Goal: Task Accomplishment & Management: Use online tool/utility

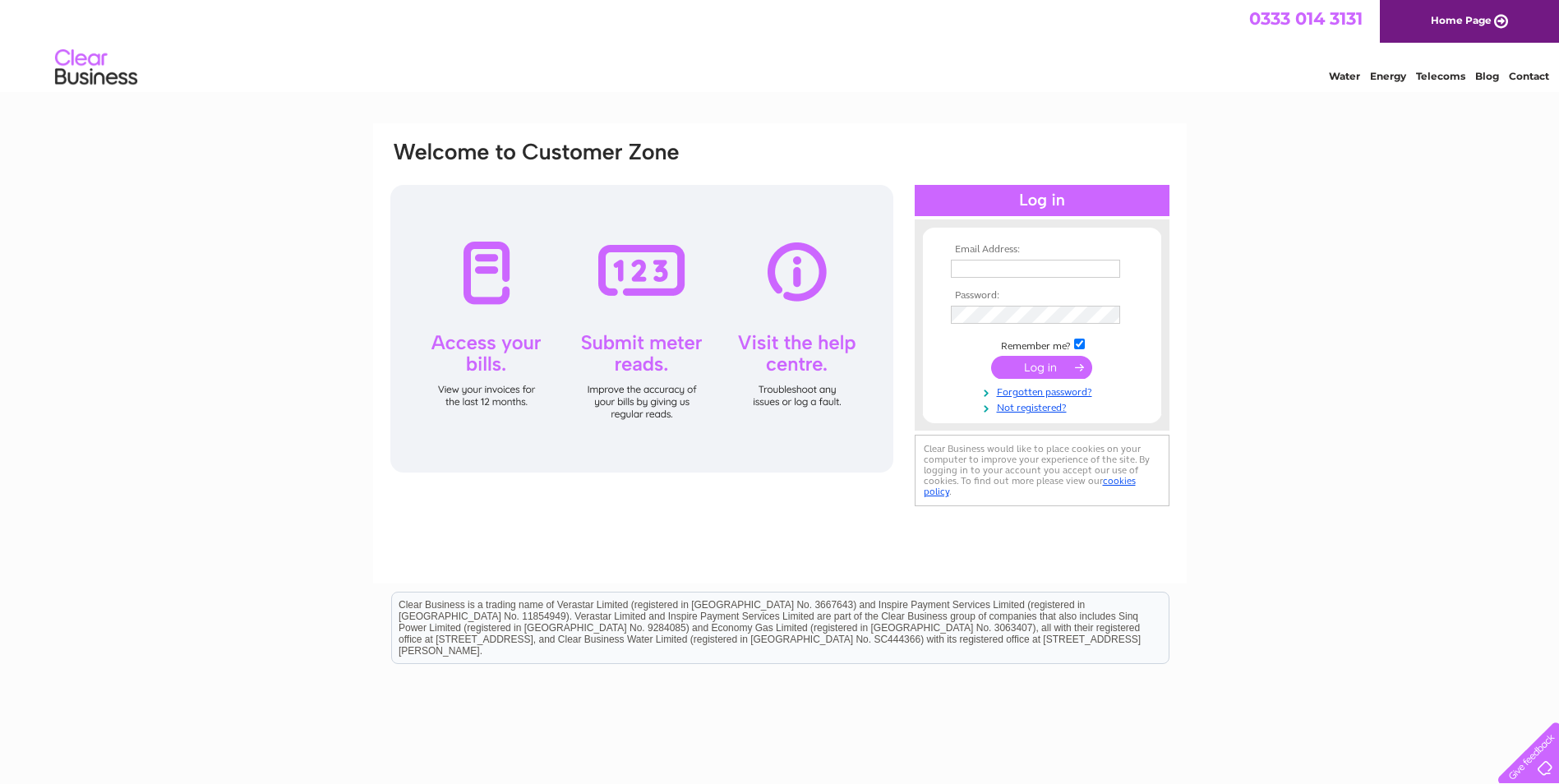
type input "tadx@hotmail.co.uk"
click at [1041, 366] on input "submit" at bounding box center [1041, 366] width 101 height 23
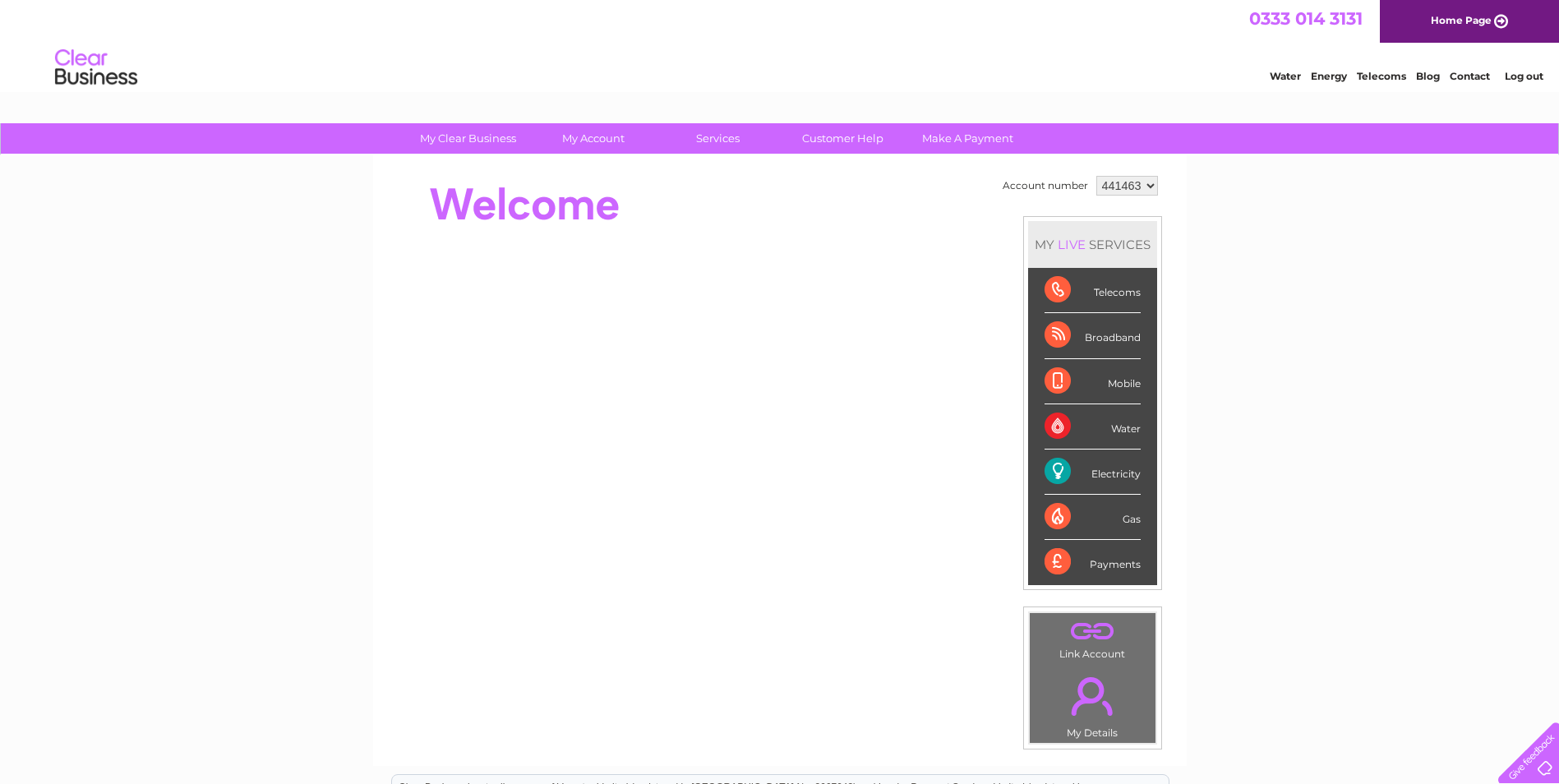
click at [1095, 469] on div "Electricity" at bounding box center [1092, 472] width 96 height 46
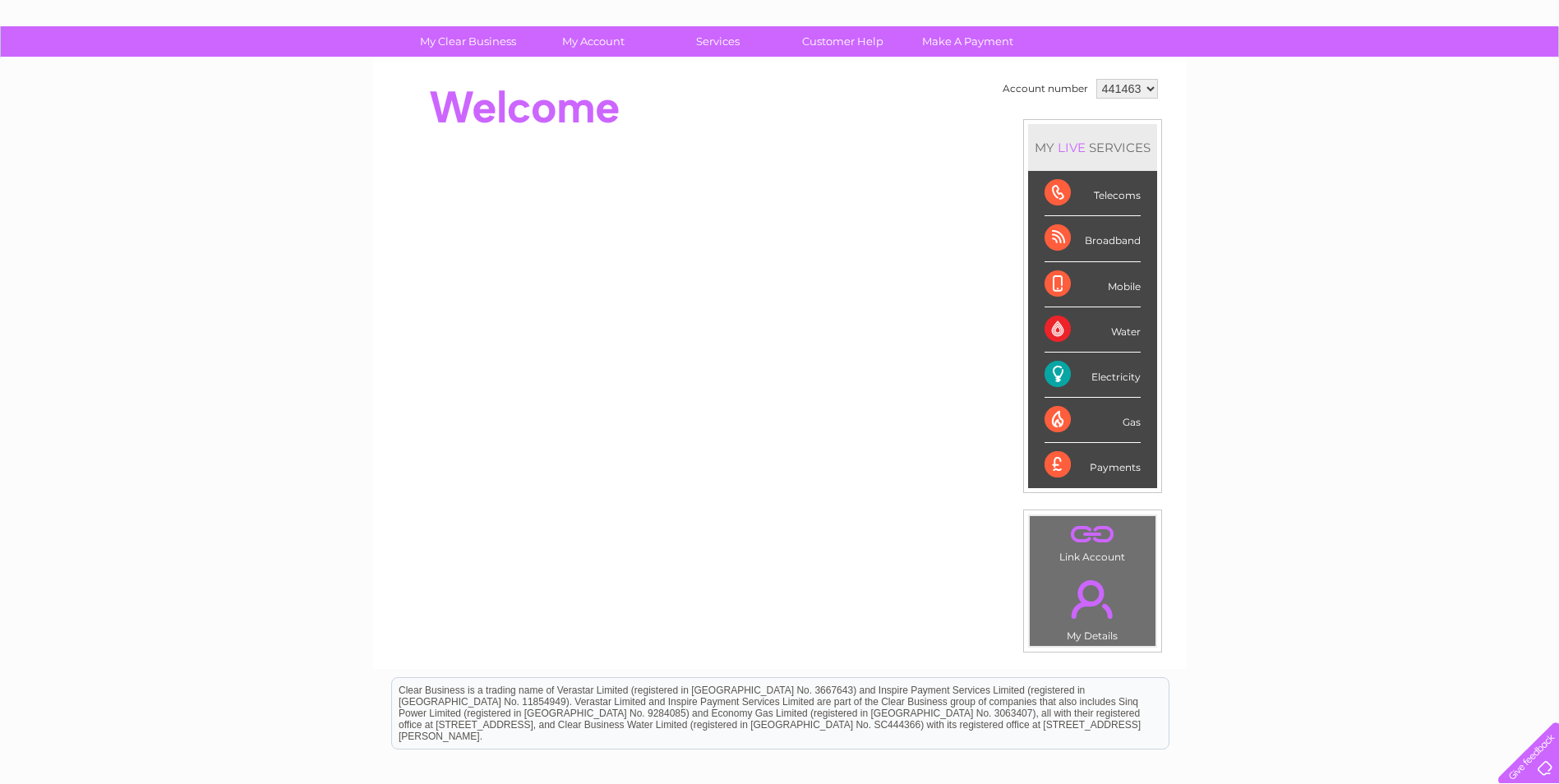
scroll to position [29, 0]
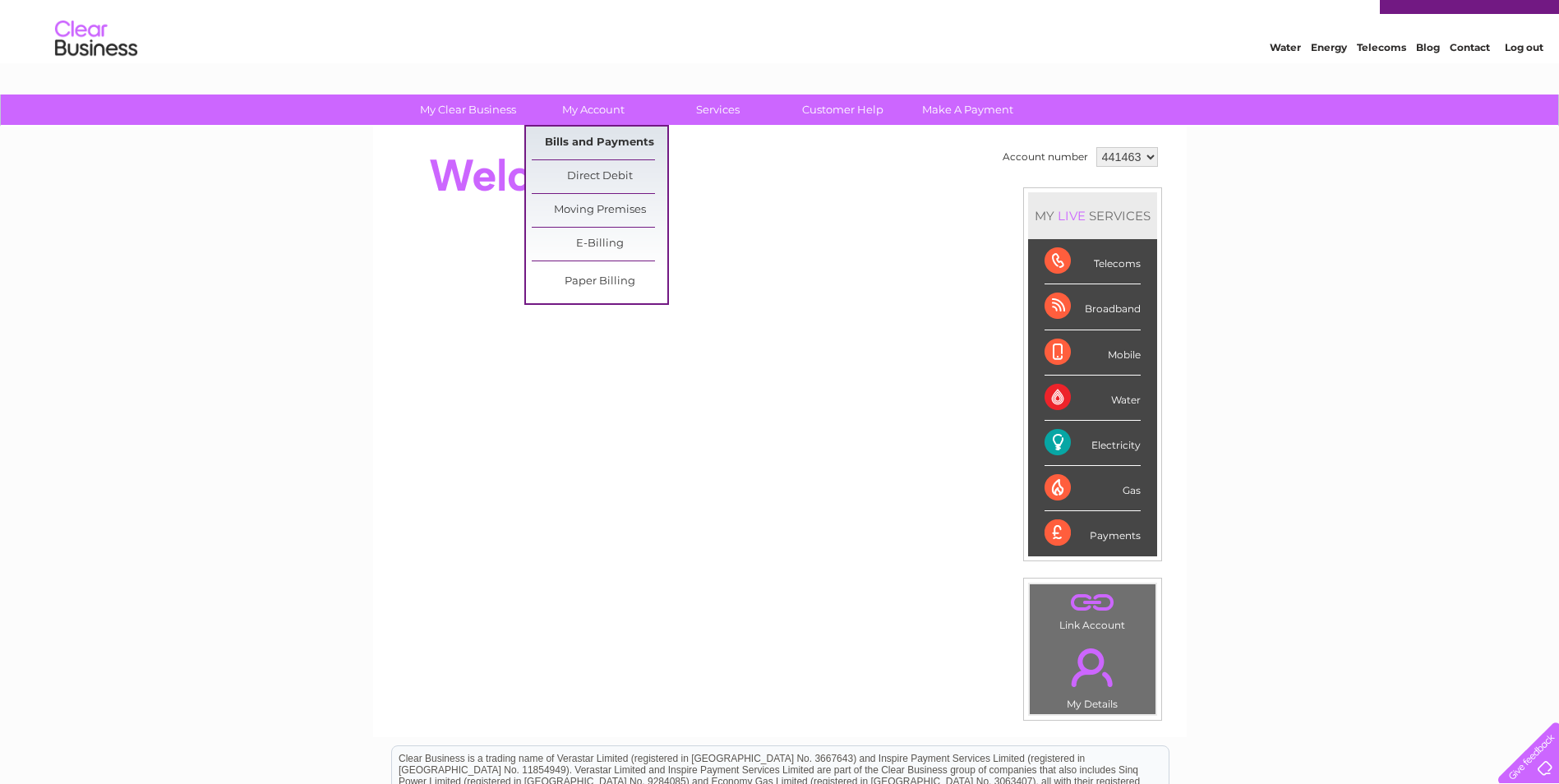
click at [588, 140] on link "Bills and Payments" at bounding box center [600, 142] width 136 height 33
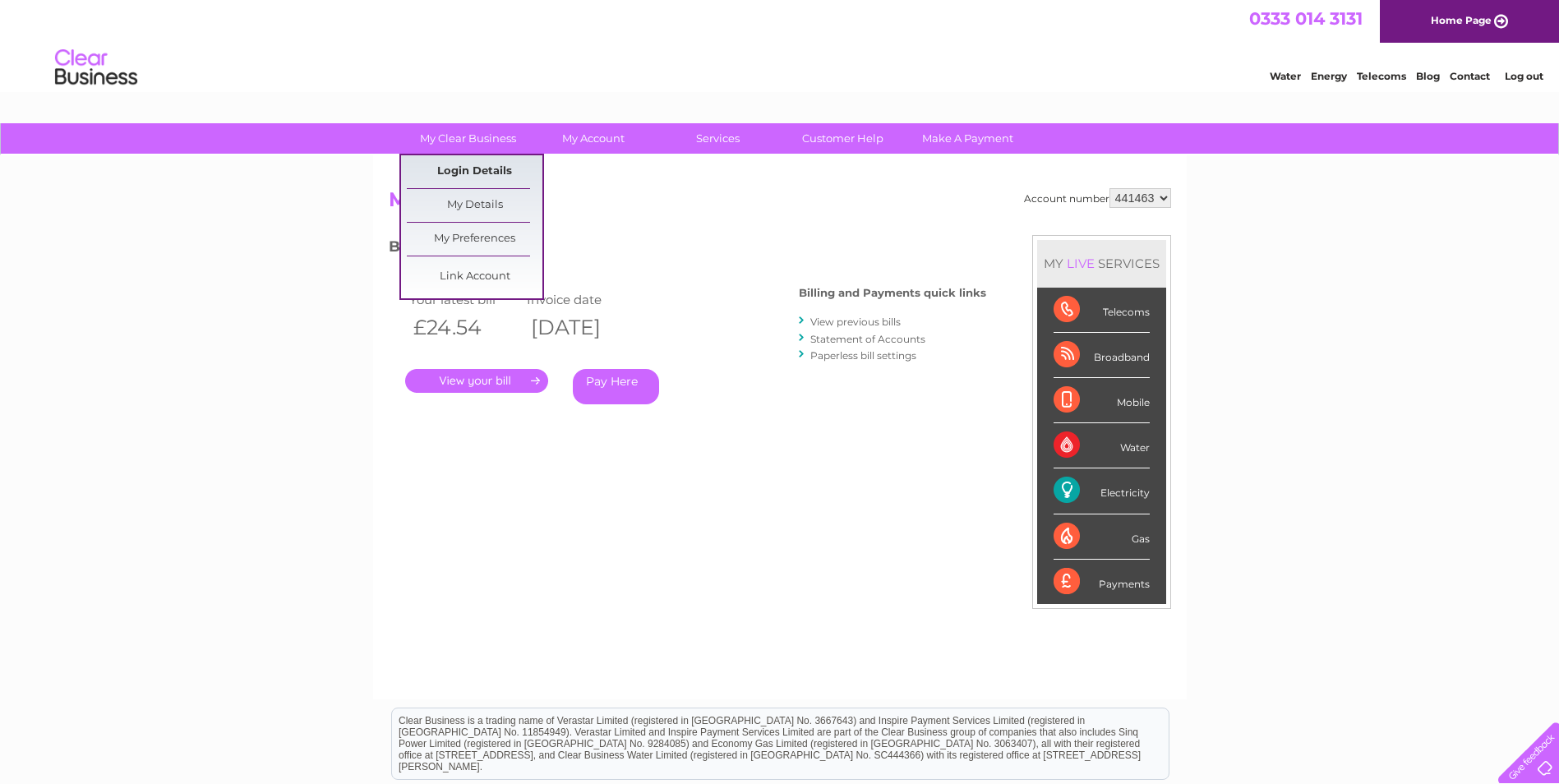
click at [461, 166] on link "Login Details" at bounding box center [474, 171] width 136 height 33
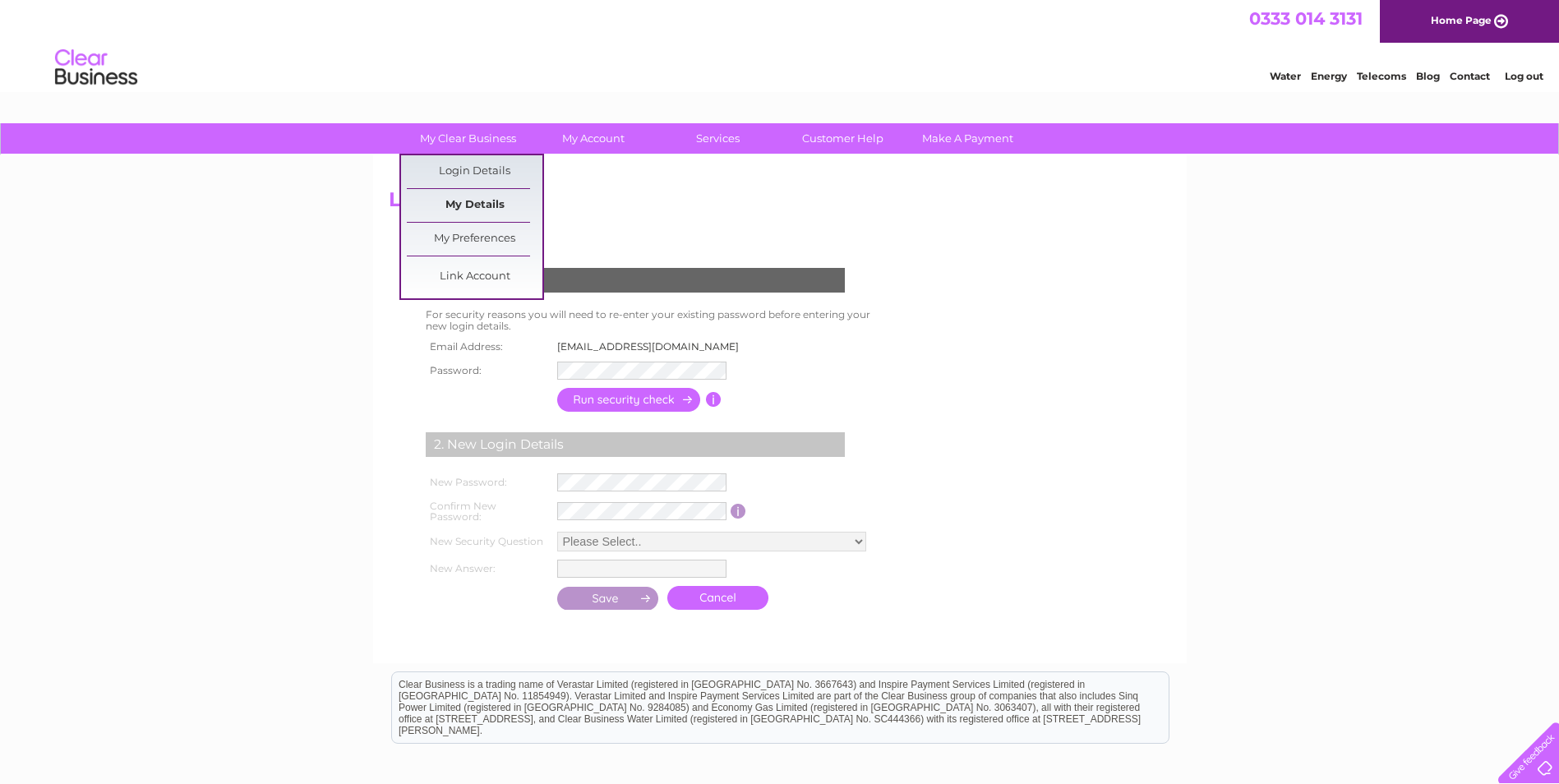
click at [461, 199] on link "My Details" at bounding box center [474, 205] width 136 height 33
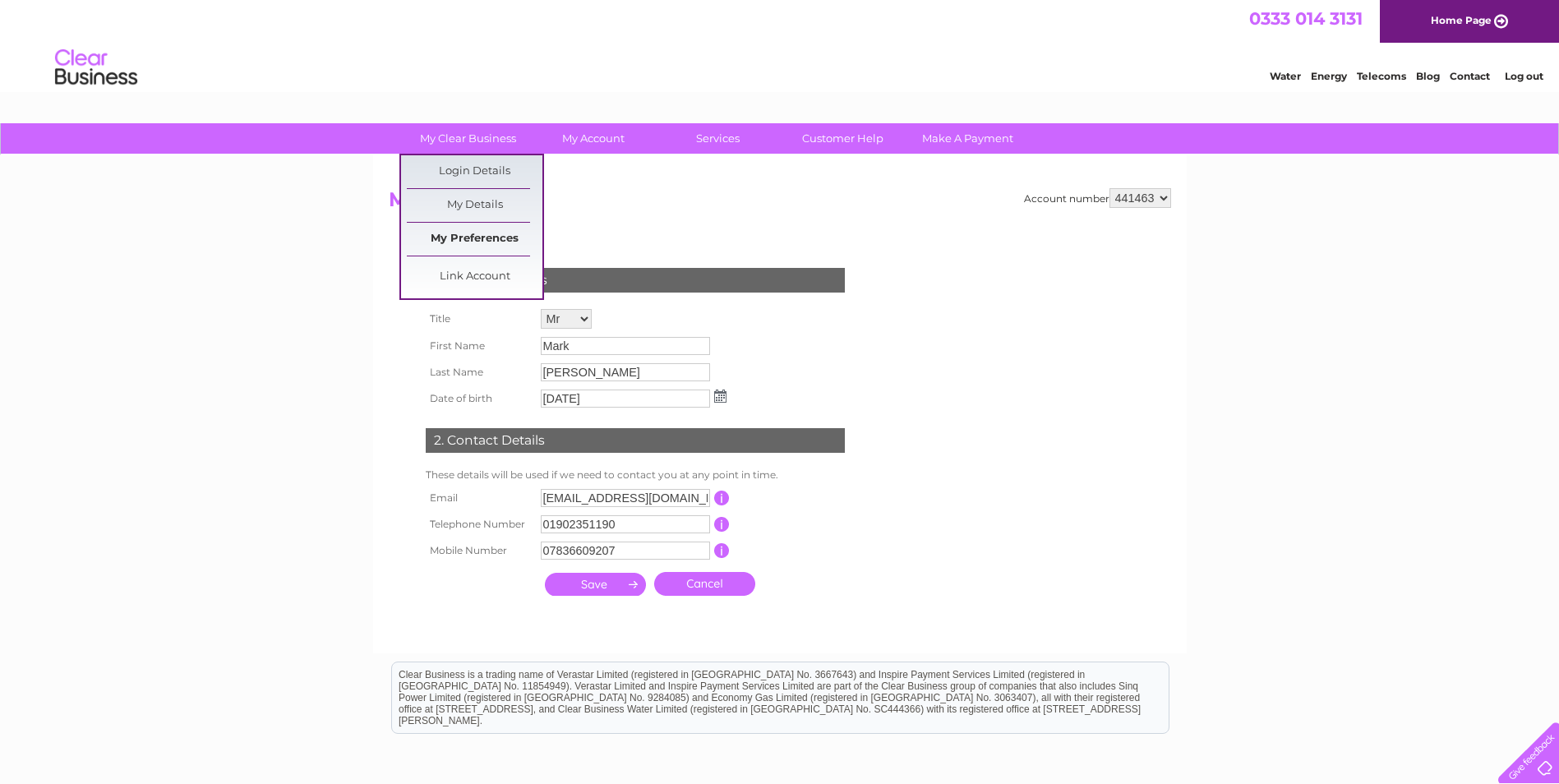
click at [469, 235] on link "My Preferences" at bounding box center [474, 238] width 136 height 33
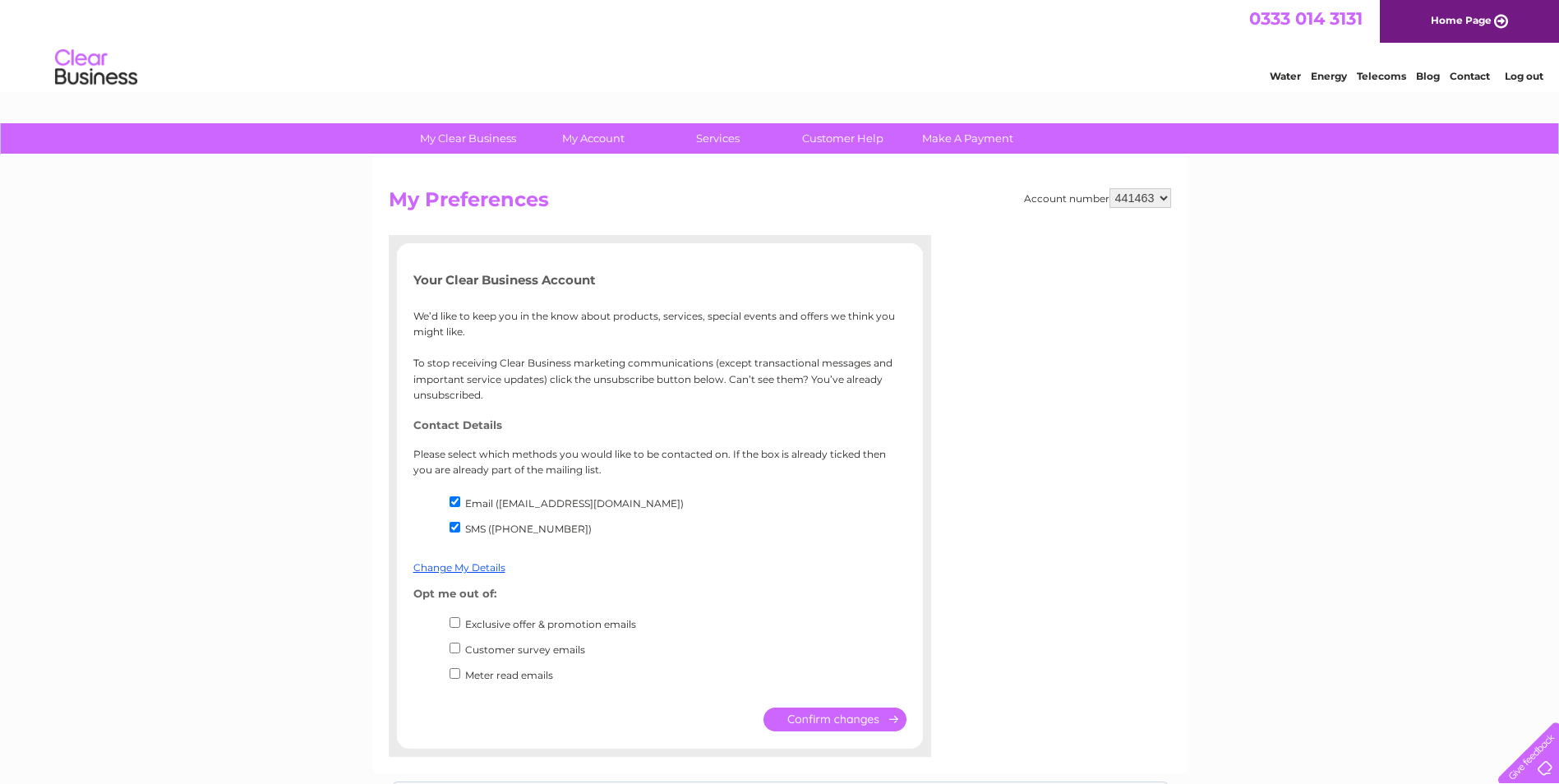
click at [596, 204] on h2 "My Preferences" at bounding box center [780, 204] width 782 height 32
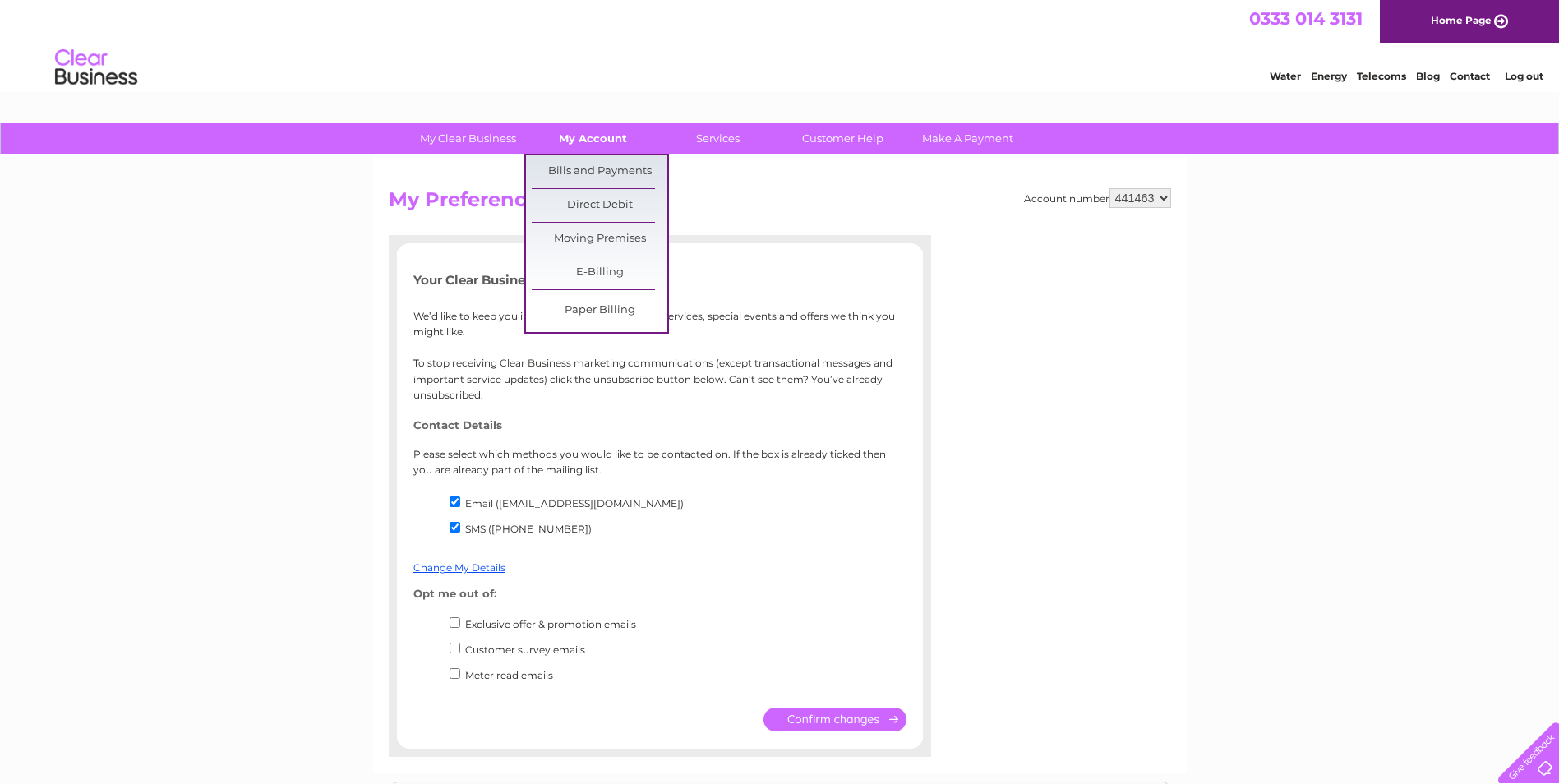
click at [593, 131] on link "My Account" at bounding box center [593, 139] width 136 height 31
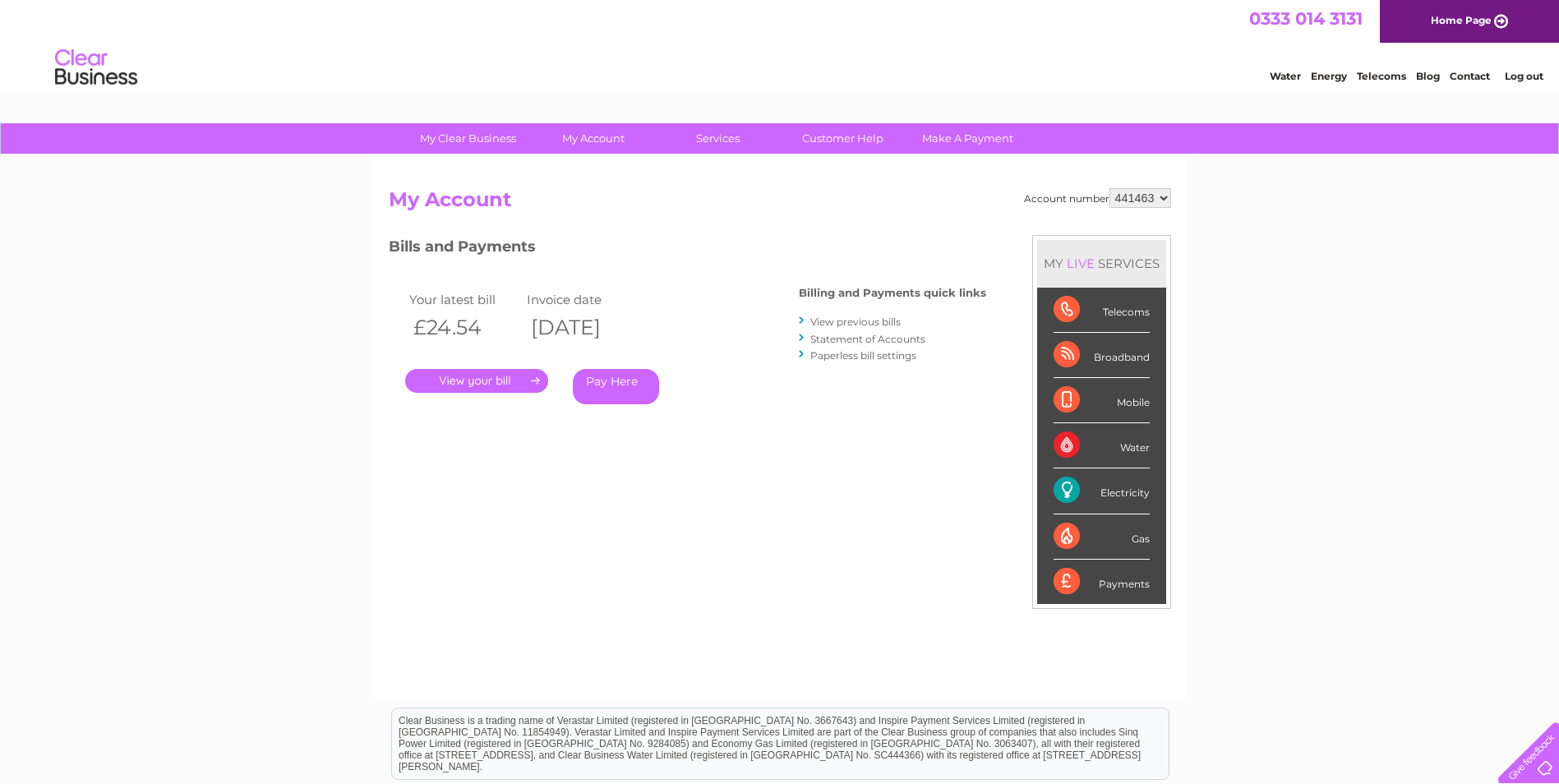
drag, startPoint x: 941, startPoint y: 461, endPoint x: 809, endPoint y: 414, distance: 140.1
drag, startPoint x: 809, startPoint y: 414, endPoint x: 708, endPoint y: 565, distance: 181.7
drag, startPoint x: 708, startPoint y: 565, endPoint x: 687, endPoint y: 501, distance: 67.4
drag, startPoint x: 687, startPoint y: 501, endPoint x: 633, endPoint y: 508, distance: 54.5
click at [633, 508] on div "Account number 441463 My Account MY LIVE SERVICES Telecoms Broadband Mobile Wat…" at bounding box center [780, 435] width 782 height 495
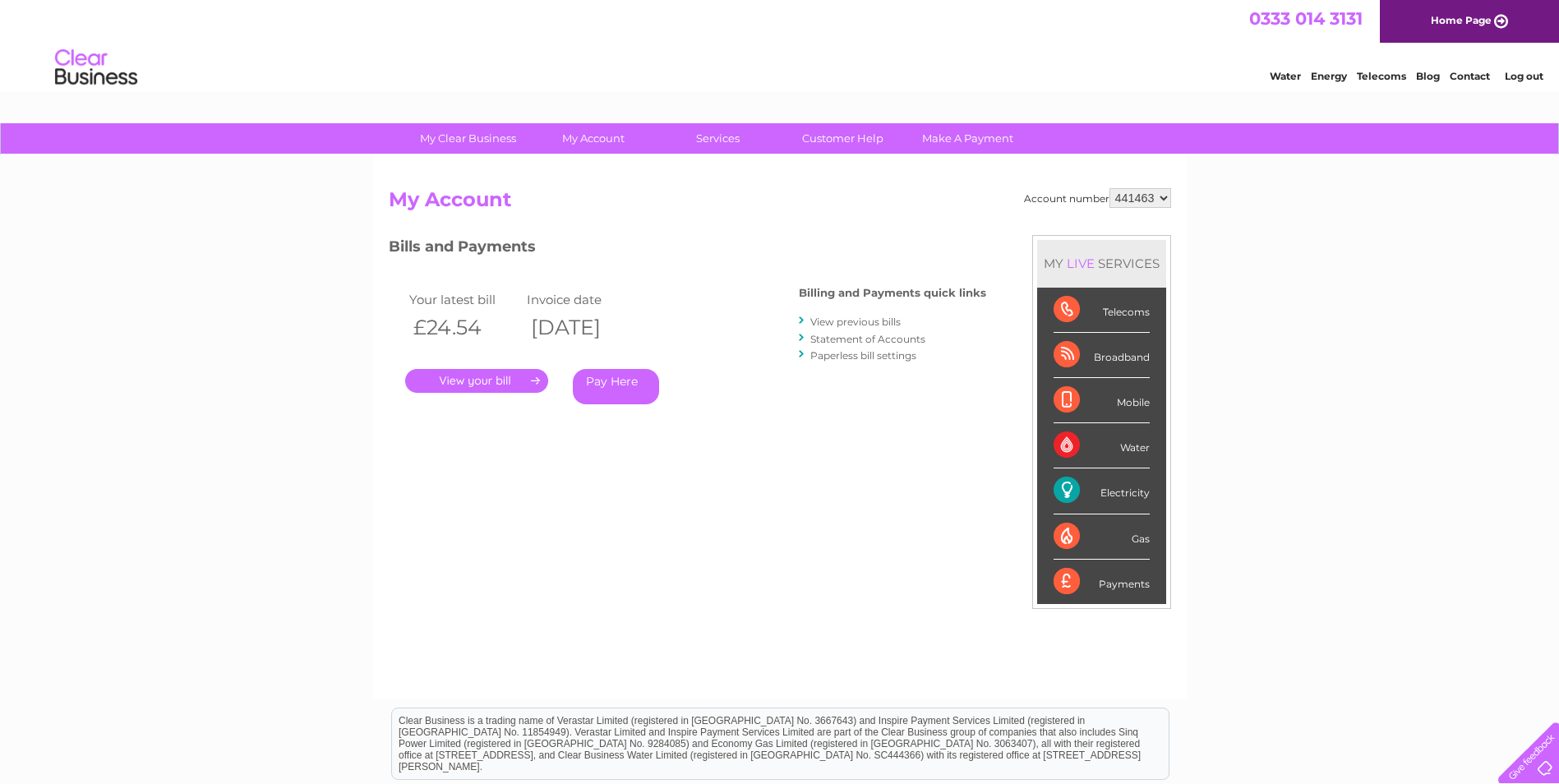
click at [1114, 491] on div "Electricity" at bounding box center [1100, 491] width 96 height 46
click at [1074, 490] on div "Electricity" at bounding box center [1100, 491] width 96 height 46
click at [1073, 490] on div "Electricity" at bounding box center [1100, 491] width 96 height 46
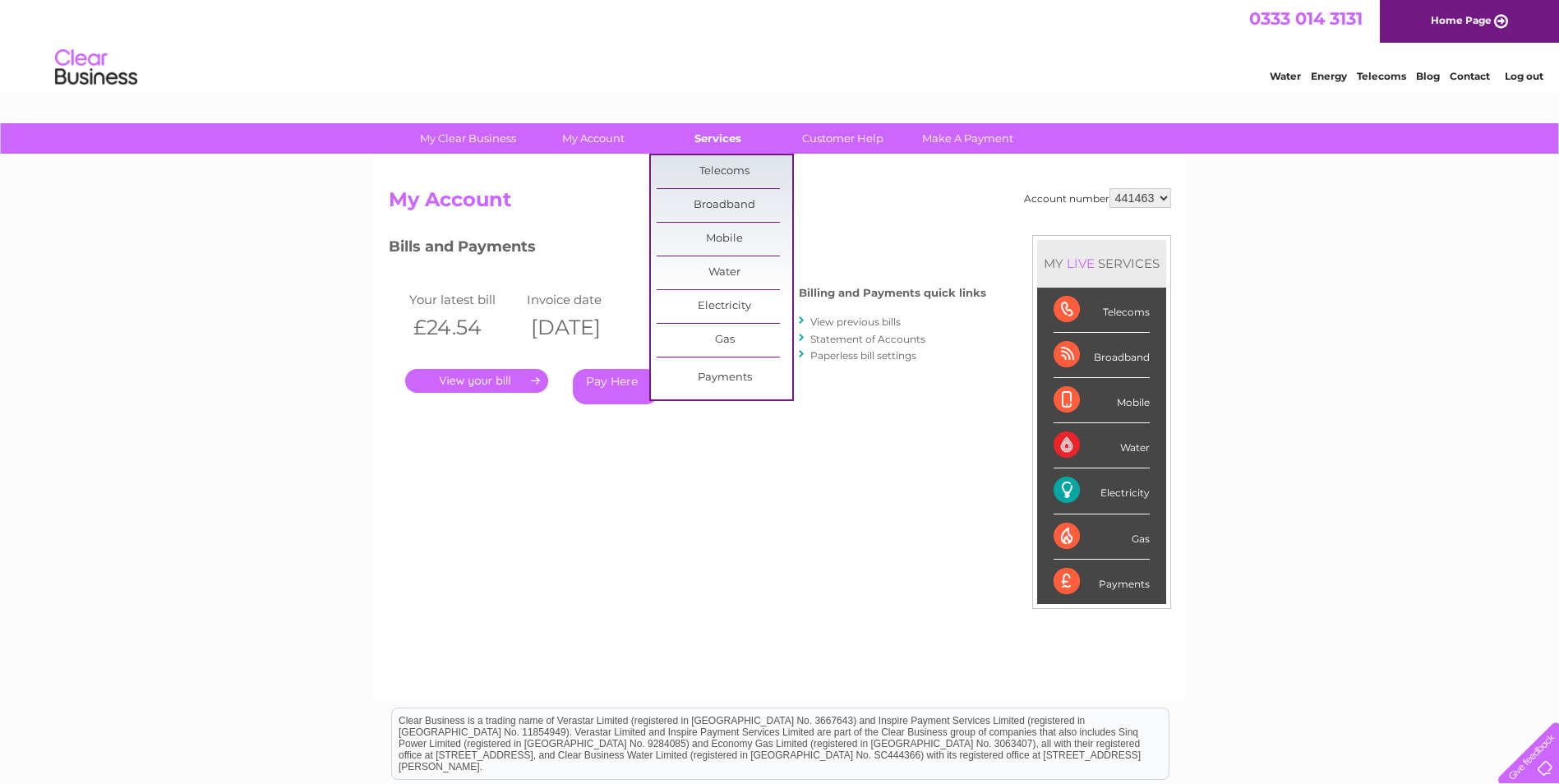
click at [720, 138] on link "Services" at bounding box center [718, 139] width 136 height 31
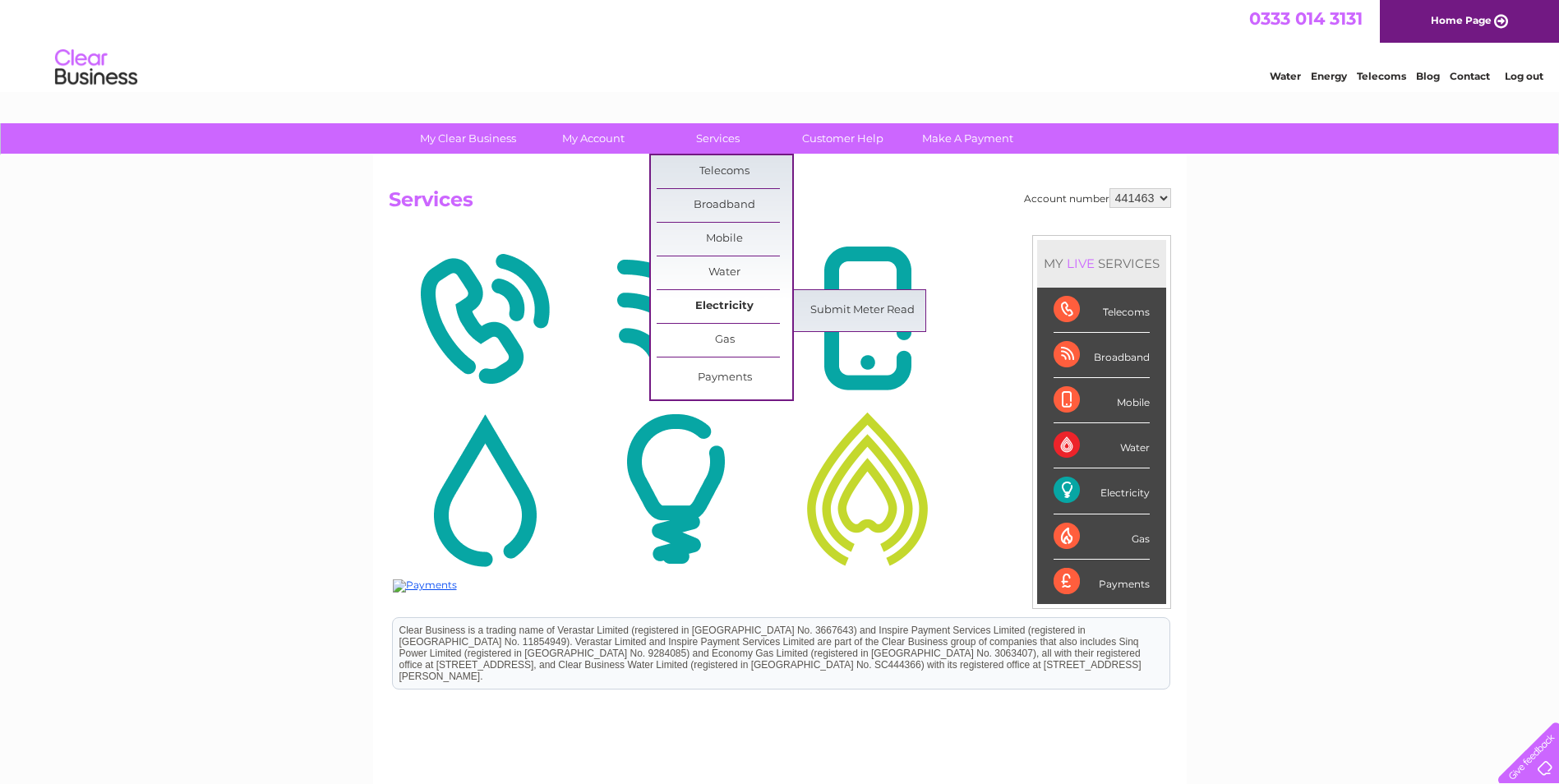
click at [717, 302] on link "Electricity" at bounding box center [725, 306] width 136 height 33
click at [840, 309] on link "Submit Meter Read" at bounding box center [862, 310] width 136 height 33
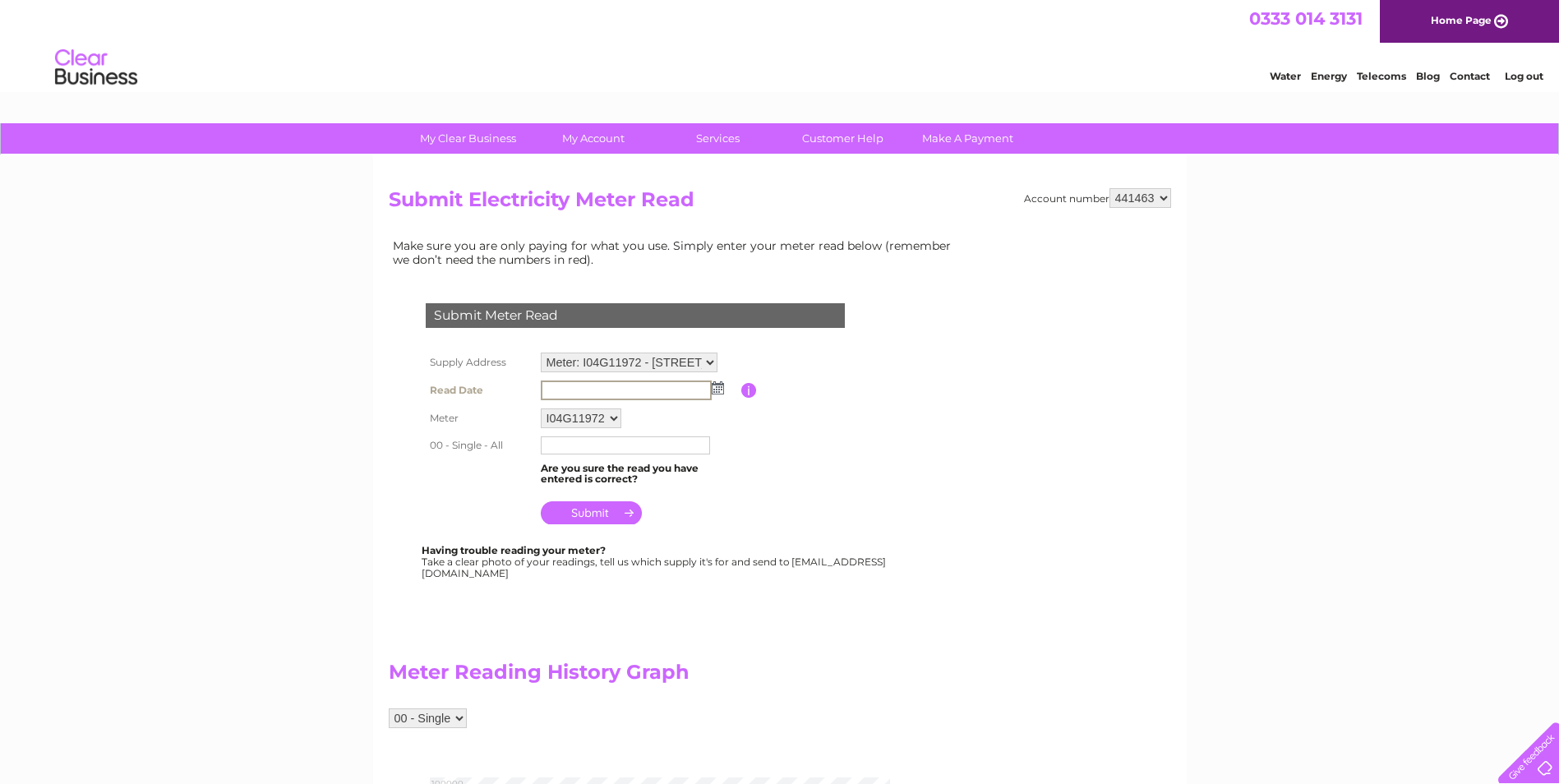
click at [555, 390] on input "text" at bounding box center [626, 390] width 171 height 20
click at [713, 392] on img at bounding box center [715, 387] width 12 height 13
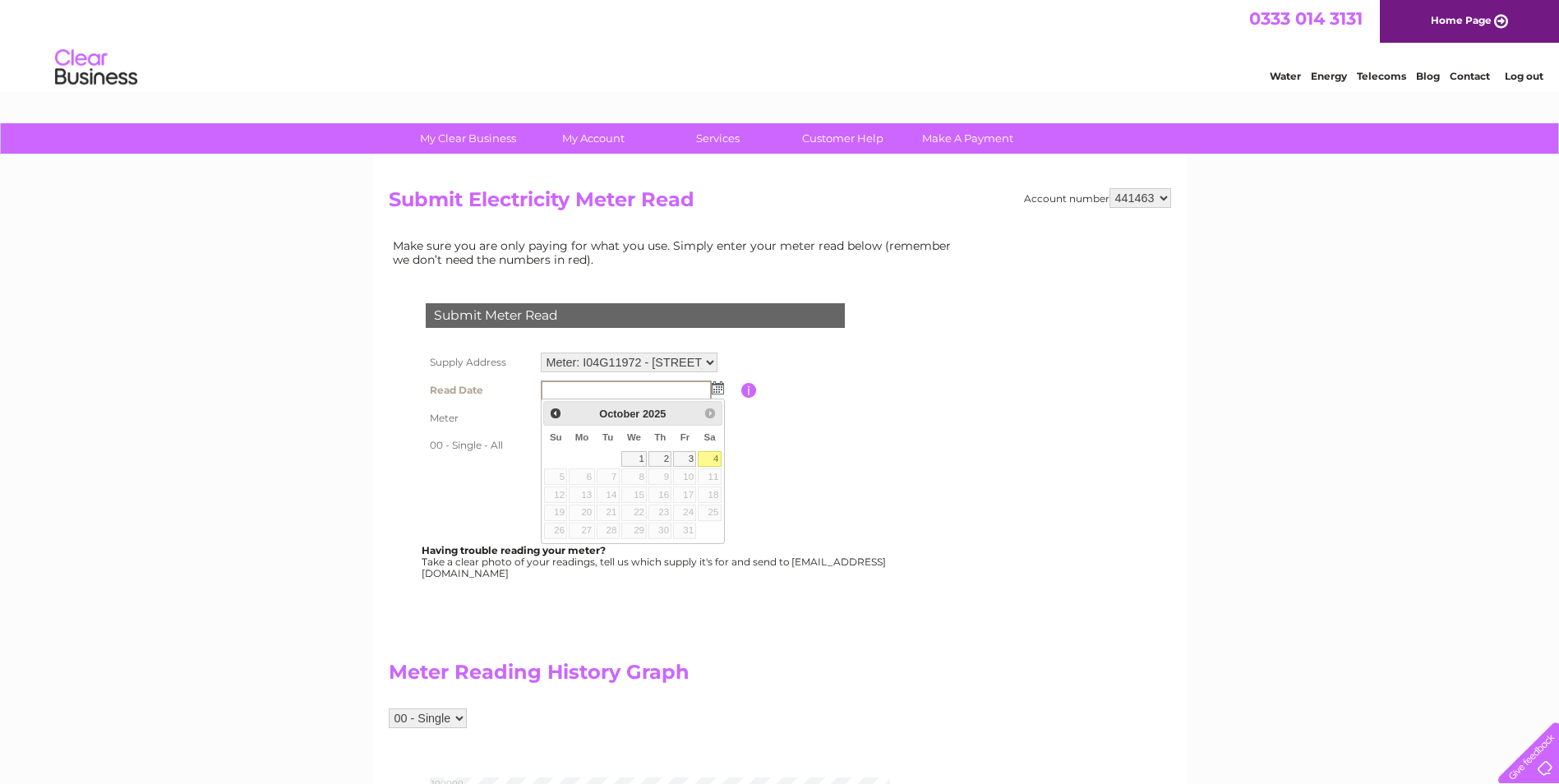
click at [713, 457] on link "4" at bounding box center [709, 459] width 23 height 17
type input "2025/10/04"
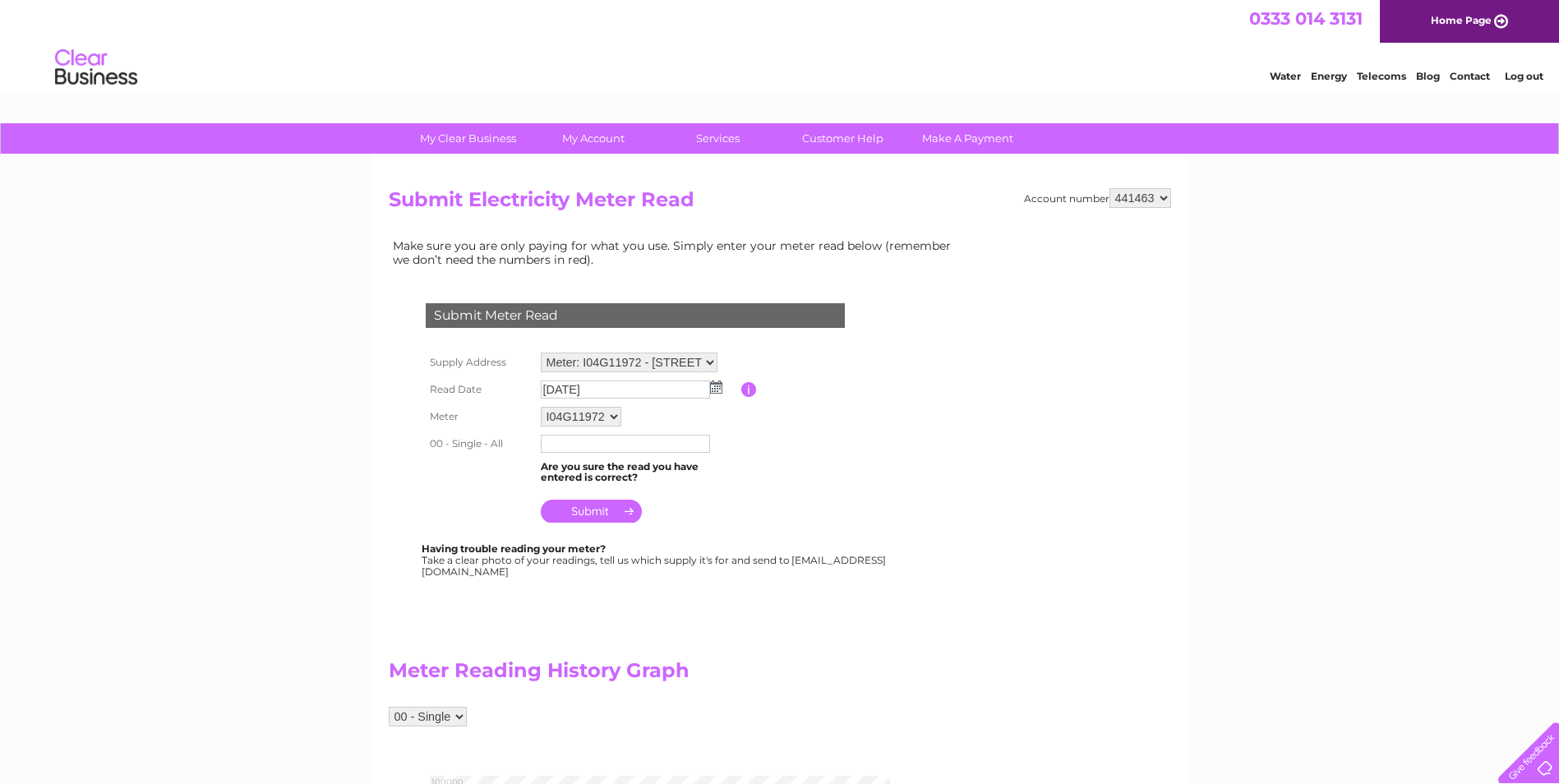
click at [565, 450] on input "text" at bounding box center [625, 443] width 169 height 18
type input "095985"
click at [605, 515] on input "submit" at bounding box center [591, 512] width 101 height 23
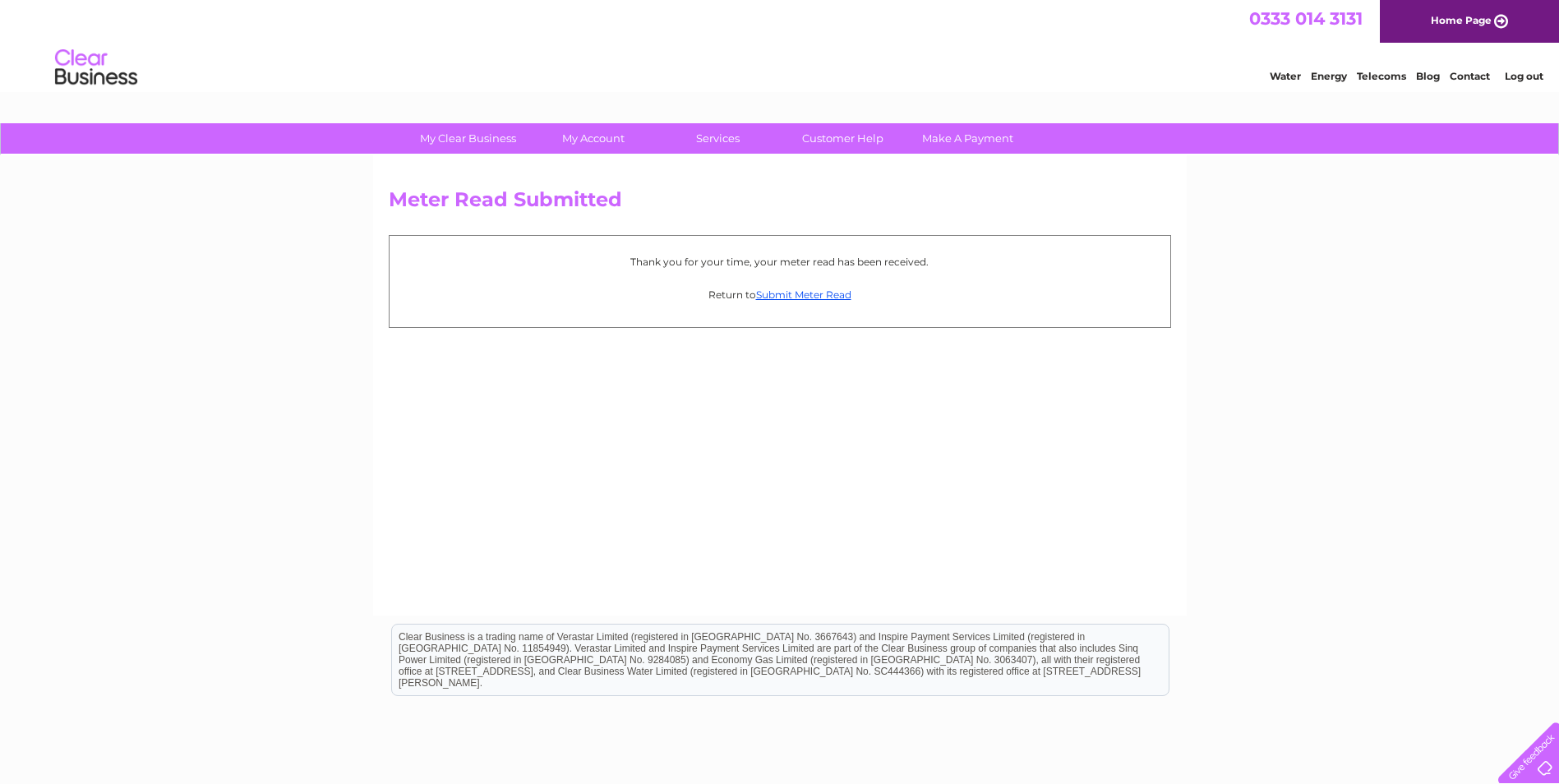
click at [1525, 76] on link "Log out" at bounding box center [1524, 75] width 39 height 12
